Goal: Task Accomplishment & Management: Use online tool/utility

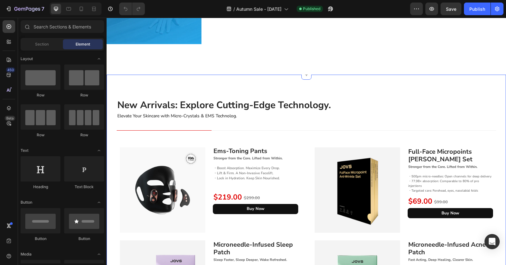
scroll to position [733, 0]
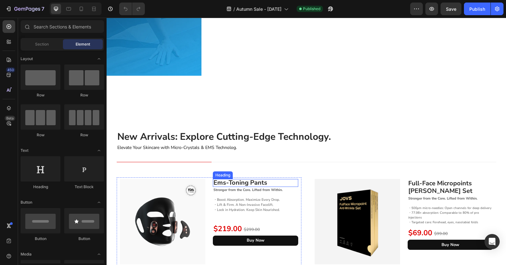
click at [251, 183] on span "Ems-Toning Pants" at bounding box center [241, 182] width 54 height 9
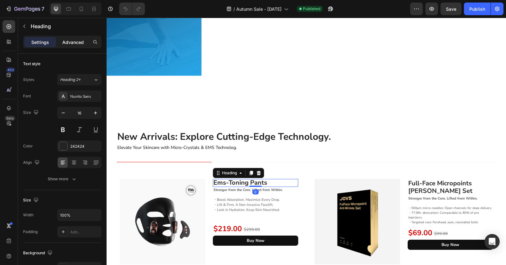
click at [70, 45] on p "Advanced" at bounding box center [73, 42] width 22 height 7
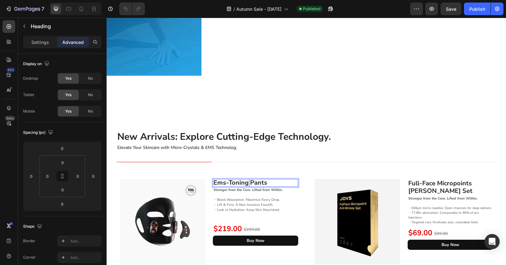
click at [244, 187] on span "Ems-Toning Pants" at bounding box center [241, 182] width 54 height 9
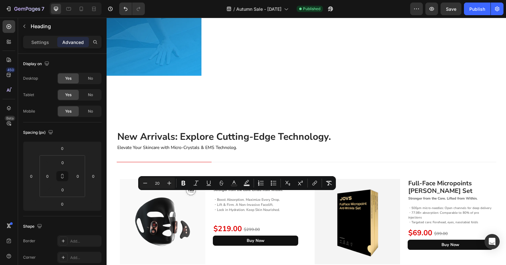
type input "16"
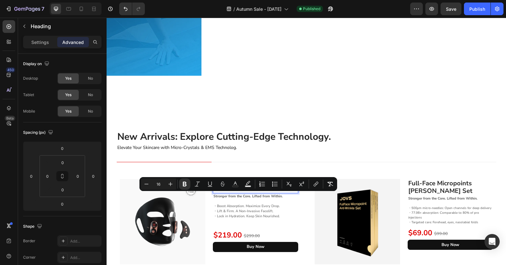
click at [236, 193] on p "Rich Text Editor. Editing area: main" at bounding box center [256, 189] width 84 height 7
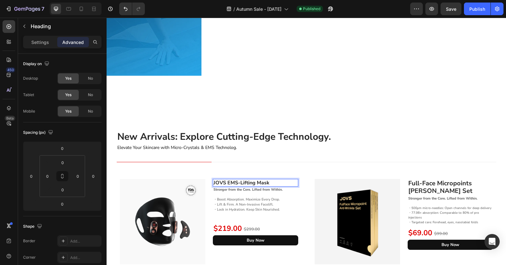
click at [245, 186] on strong "JOVS EMS-Lifting Mask" at bounding box center [242, 182] width 56 height 7
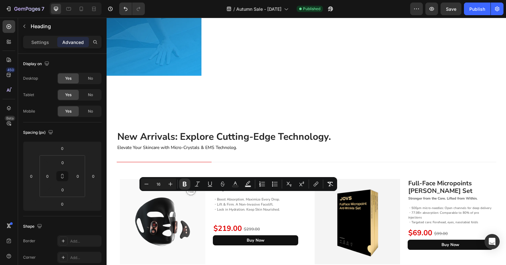
click at [160, 182] on input "16" at bounding box center [158, 184] width 13 height 8
click at [172, 184] on icon "Editor contextual toolbar" at bounding box center [170, 184] width 6 height 6
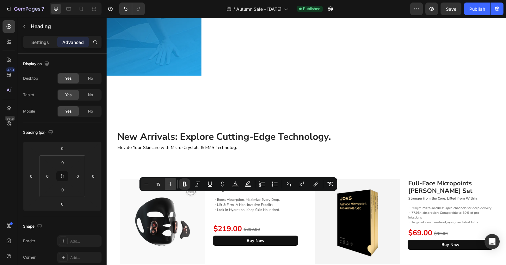
type input "20"
click at [86, 8] on div at bounding box center [81, 9] width 10 height 10
type input "8"
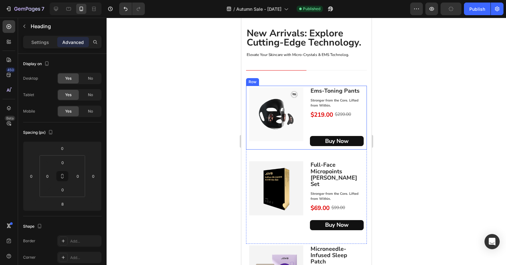
scroll to position [1872, 0]
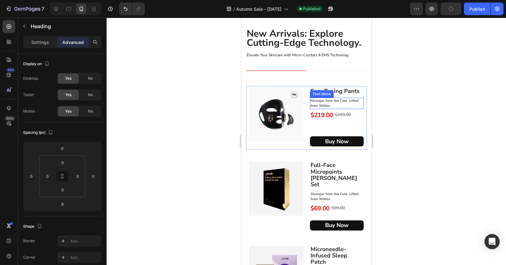
click at [323, 89] on span "Ems-Toning Pants" at bounding box center [334, 91] width 49 height 8
click at [332, 90] on span "Ems-Toning Pants" at bounding box center [334, 91] width 49 height 8
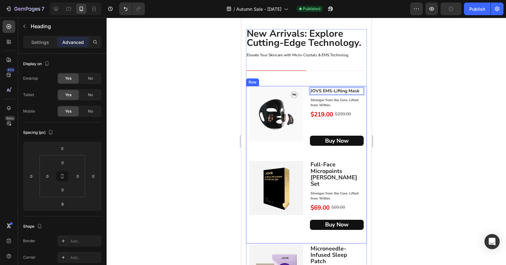
click at [324, 172] on span "Full-Face Micropoints [PERSON_NAME] Set" at bounding box center [333, 174] width 47 height 27
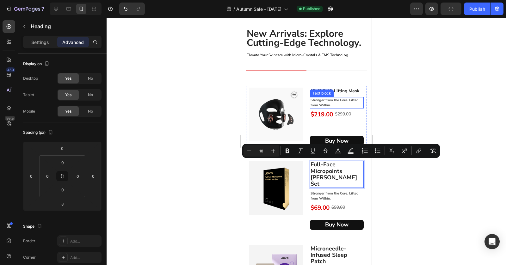
click at [345, 94] on strong "JOVS EMS-Lifting Mask" at bounding box center [334, 91] width 49 height 6
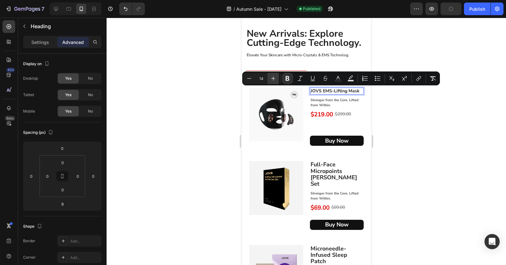
click at [271, 78] on icon "Editor contextual toolbar" at bounding box center [273, 78] width 6 height 6
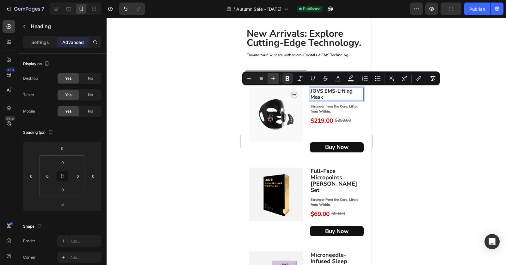
click at [271, 78] on div "New Arrivals: Explore Cutting-Edge Technology. Heading Elevate Your Skincare wi…" at bounding box center [306, 214] width 121 height 371
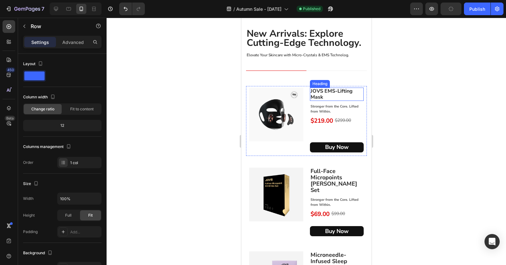
click at [324, 92] on strong "JOVS EMS-Lifting Mask" at bounding box center [331, 94] width 42 height 13
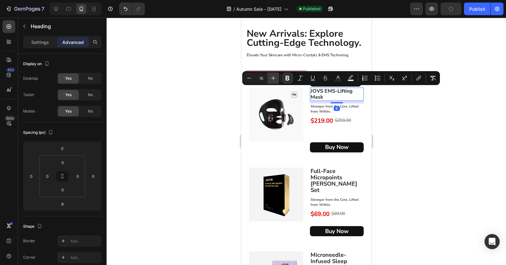
click at [271, 79] on icon "Editor contextual toolbar" at bounding box center [273, 78] width 6 height 6
click at [272, 79] on icon "Editor contextual toolbar" at bounding box center [273, 78] width 6 height 6
type input "18"
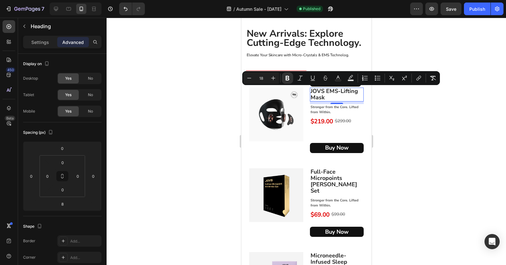
click at [476, 2] on div "7 Version history / Autumn Sale - [DATE] Published Preview Save Publish" at bounding box center [253, 9] width 506 height 18
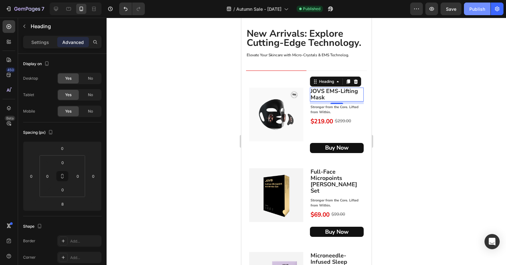
click at [477, 5] on button "Publish" at bounding box center [477, 9] width 27 height 13
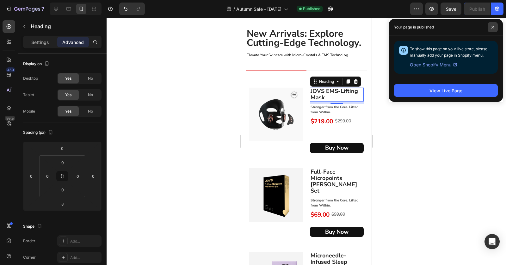
click at [494, 23] on span at bounding box center [493, 27] width 10 height 10
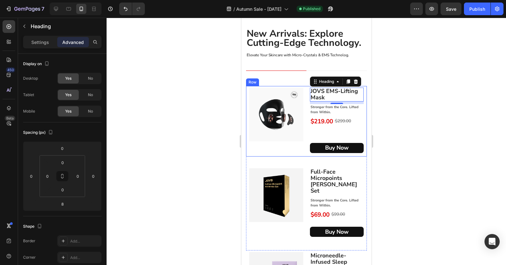
click at [282, 154] on div "Image" at bounding box center [276, 121] width 54 height 67
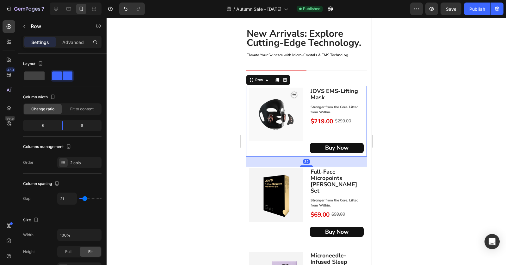
click at [285, 153] on div "Image" at bounding box center [276, 121] width 54 height 67
click at [314, 134] on div "⁠⁠⁠⁠⁠⁠⁠ JOVS EMS-Lifting Mask Heading Stronger from the Core. Lifted from Withi…" at bounding box center [337, 121] width 54 height 67
click at [351, 41] on strong "New Arrivals: Explore Cutting-Edge Technology." at bounding box center [304, 38] width 115 height 22
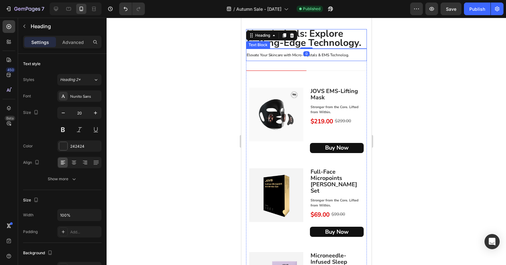
click at [350, 57] on p "Elevate Your Skincare with Micro-Crystals & EMS Technolog." at bounding box center [307, 54] width 120 height 11
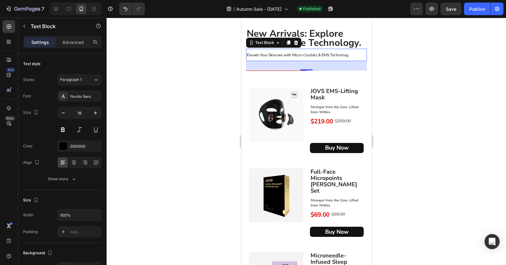
click at [379, 58] on div at bounding box center [307, 141] width 400 height 247
